Goal: Navigation & Orientation: Find specific page/section

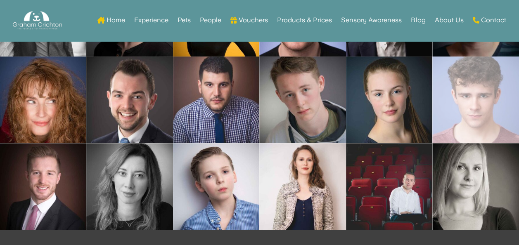
scroll to position [4752, 0]
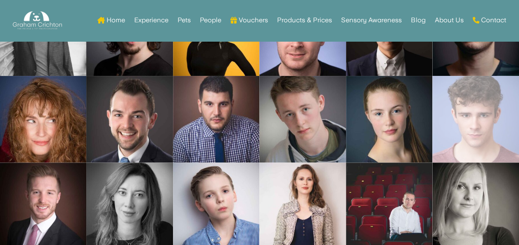
click at [492, 146] on link "Open image in lightbox" at bounding box center [475, 119] width 86 height 87
click at [474, 116] on link "Open image in lightbox" at bounding box center [475, 119] width 86 height 87
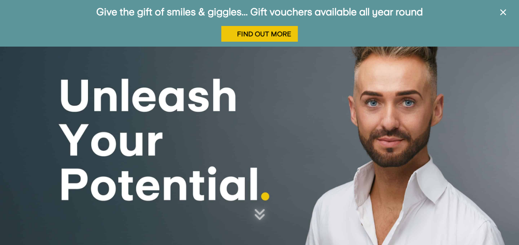
scroll to position [180, 0]
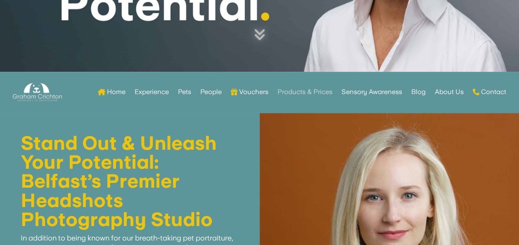
click at [307, 97] on link "Products & Prices" at bounding box center [304, 92] width 55 height 32
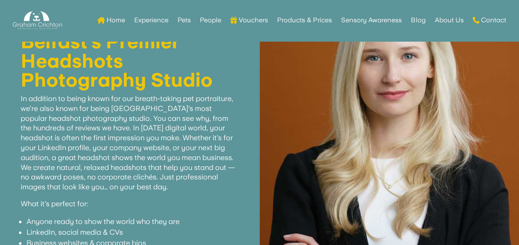
scroll to position [0, 0]
